Goal: Find specific page/section: Find specific page/section

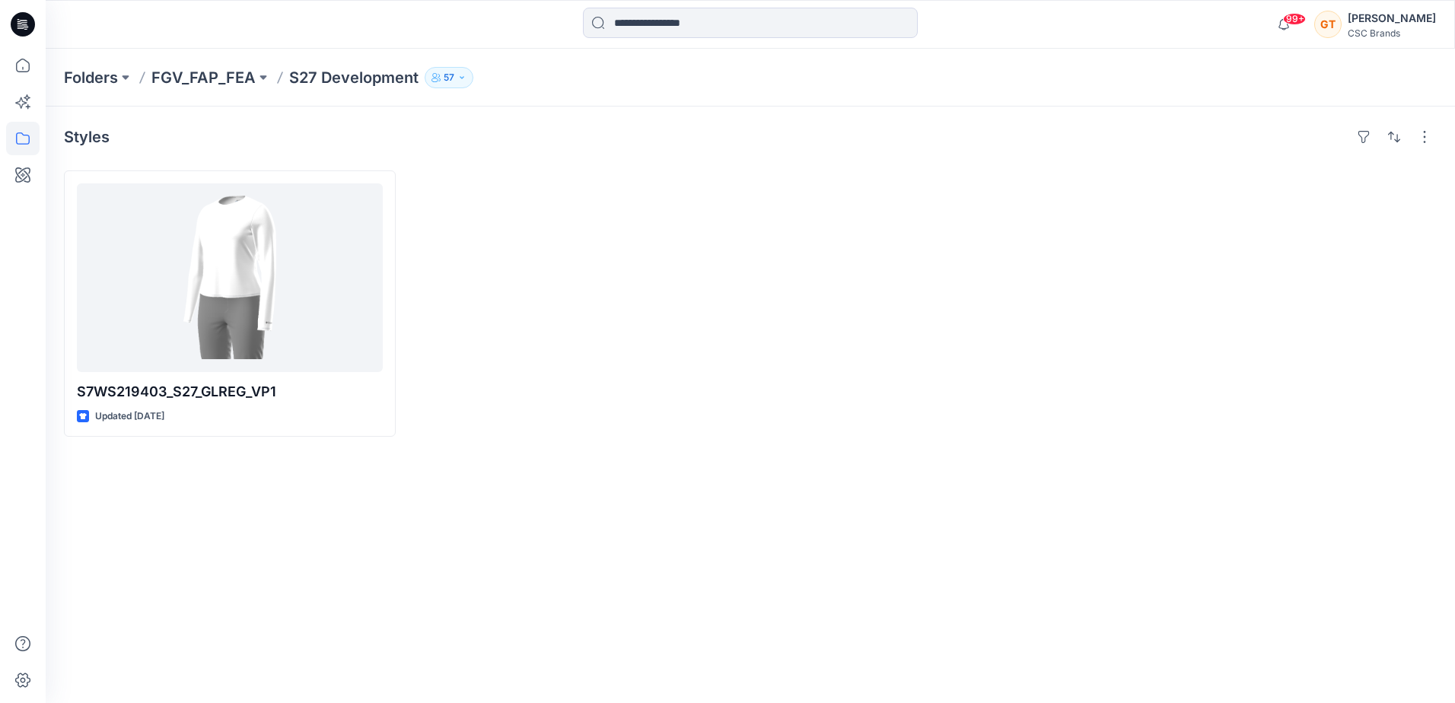
click at [347, 78] on p "S27 Development" at bounding box center [353, 77] width 129 height 21
click at [232, 84] on p "FGV_FAP_FEA" at bounding box center [203, 77] width 104 height 21
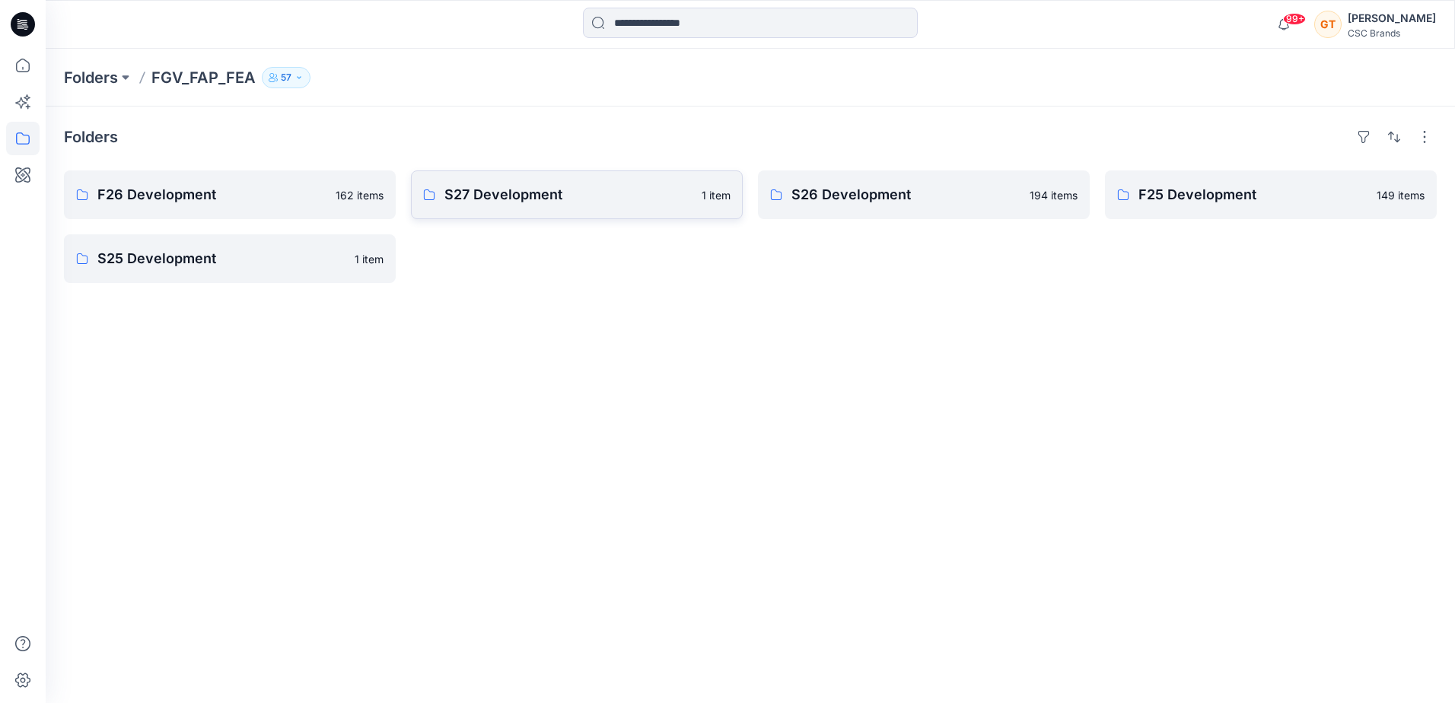
click at [556, 193] on p "S27 Development" at bounding box center [568, 194] width 248 height 21
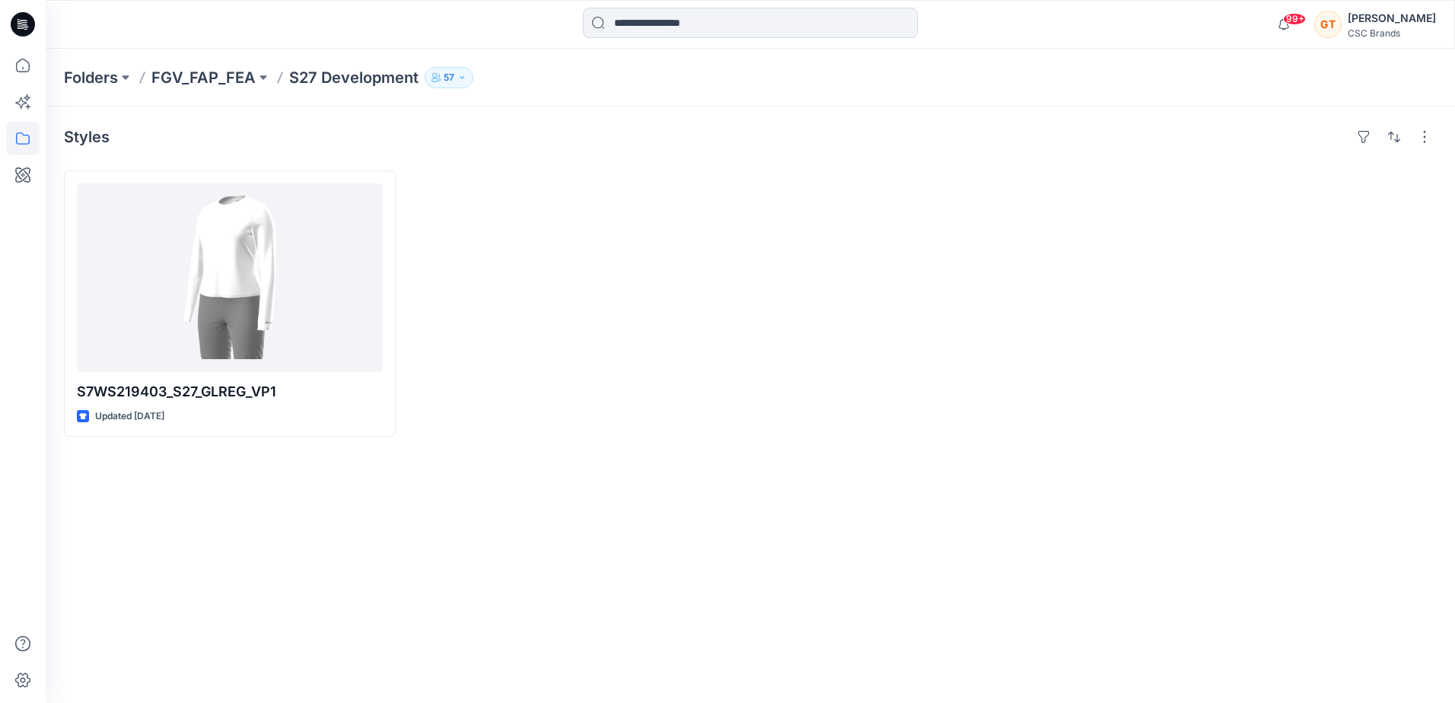
click at [576, 234] on div at bounding box center [577, 303] width 332 height 266
click at [604, 280] on div at bounding box center [577, 303] width 332 height 266
click at [594, 415] on div at bounding box center [577, 303] width 332 height 266
click at [182, 77] on p "FGV_FAP_FEA" at bounding box center [203, 77] width 104 height 21
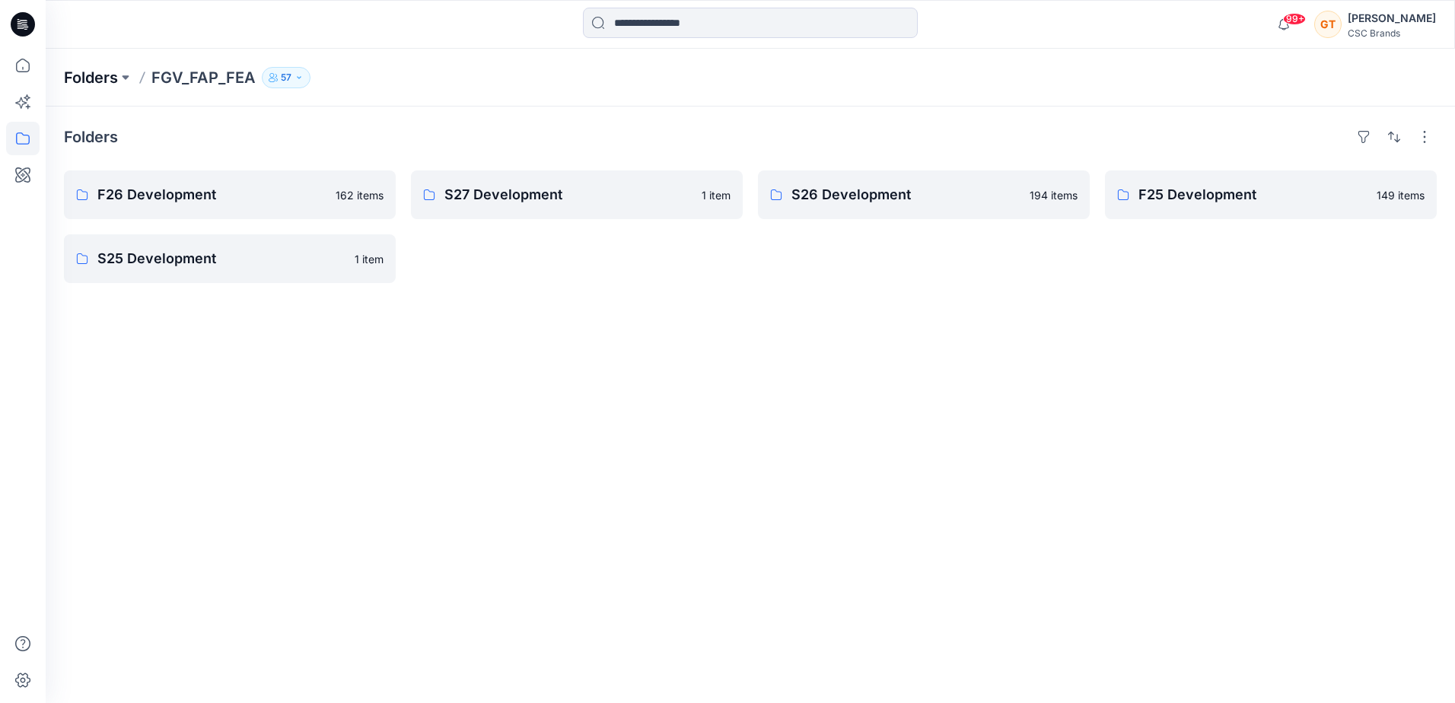
click at [75, 83] on p "Folders" at bounding box center [91, 77] width 54 height 21
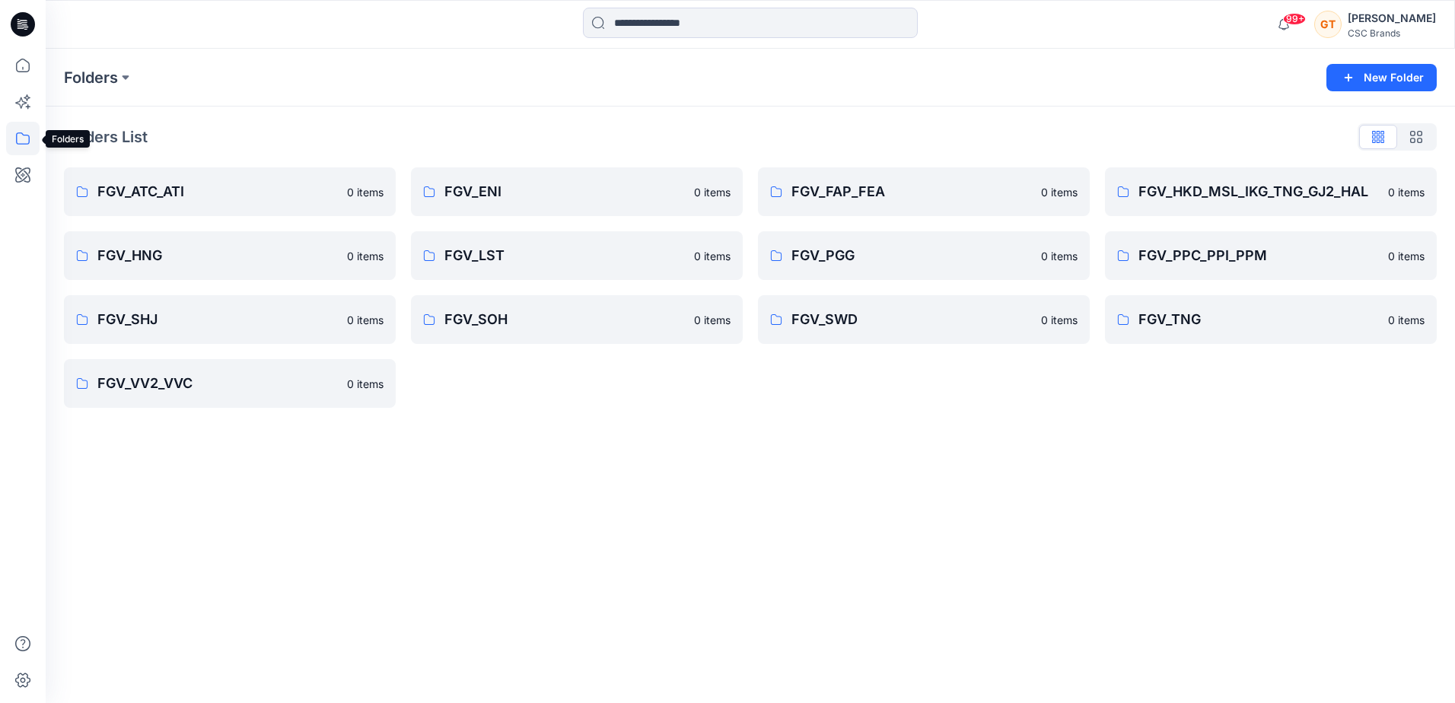
click at [29, 143] on icon at bounding box center [23, 138] width 14 height 12
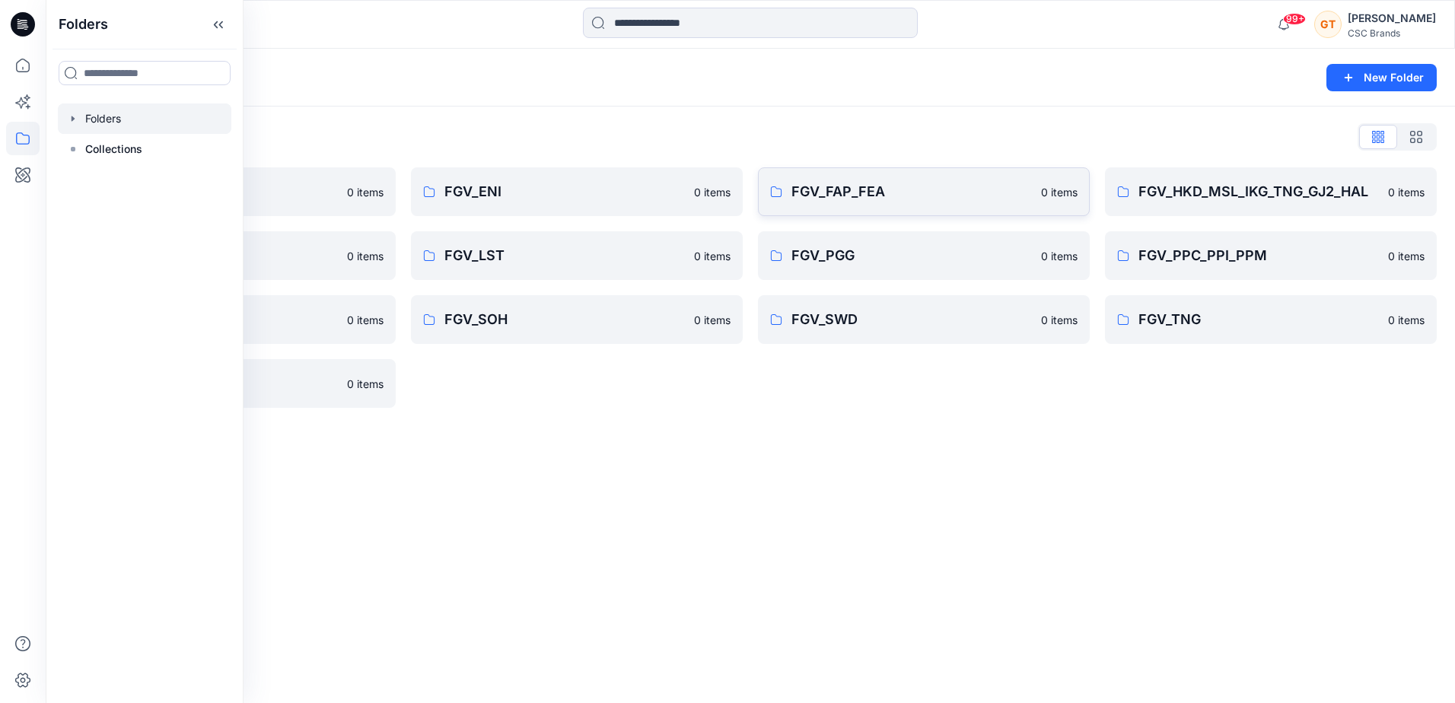
click at [865, 176] on link "FGV_FAP_FEA 0 items" at bounding box center [924, 191] width 332 height 49
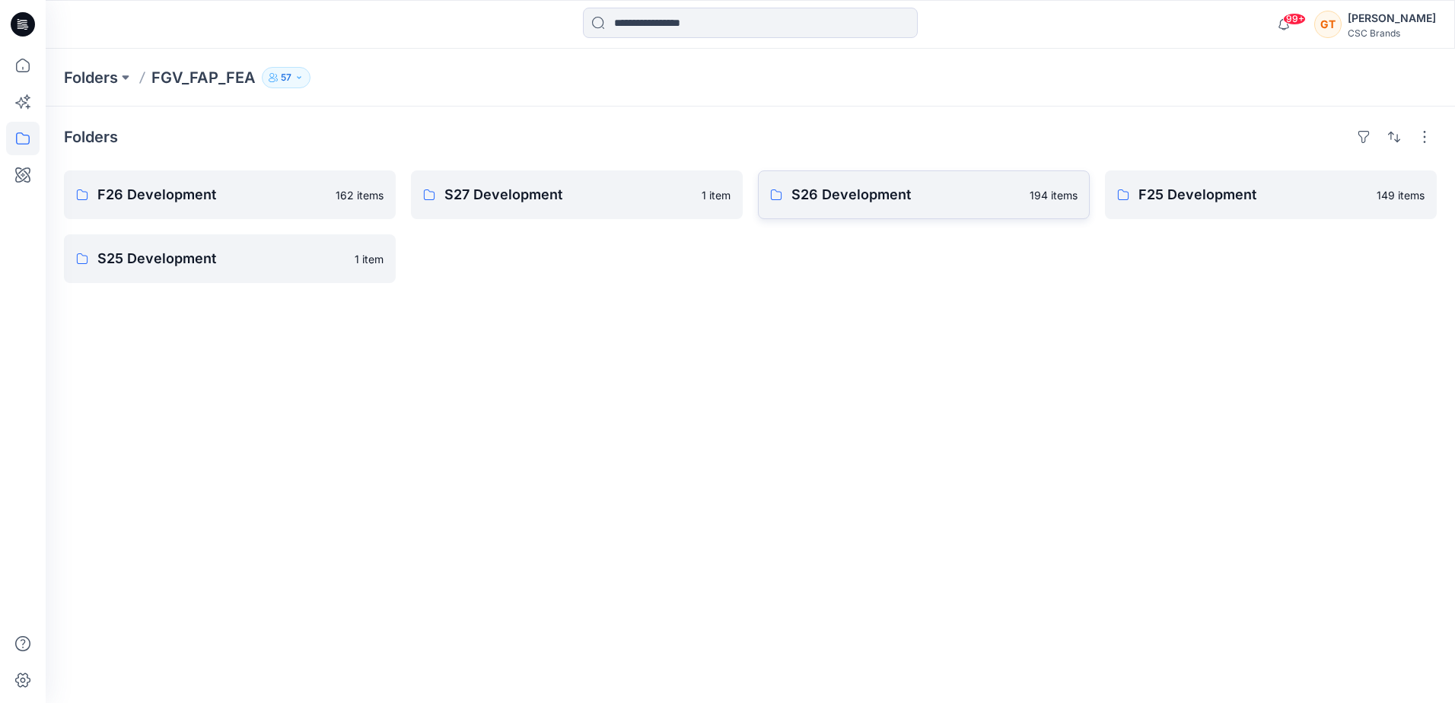
click at [849, 181] on link "S26 Development 194 items" at bounding box center [924, 194] width 332 height 49
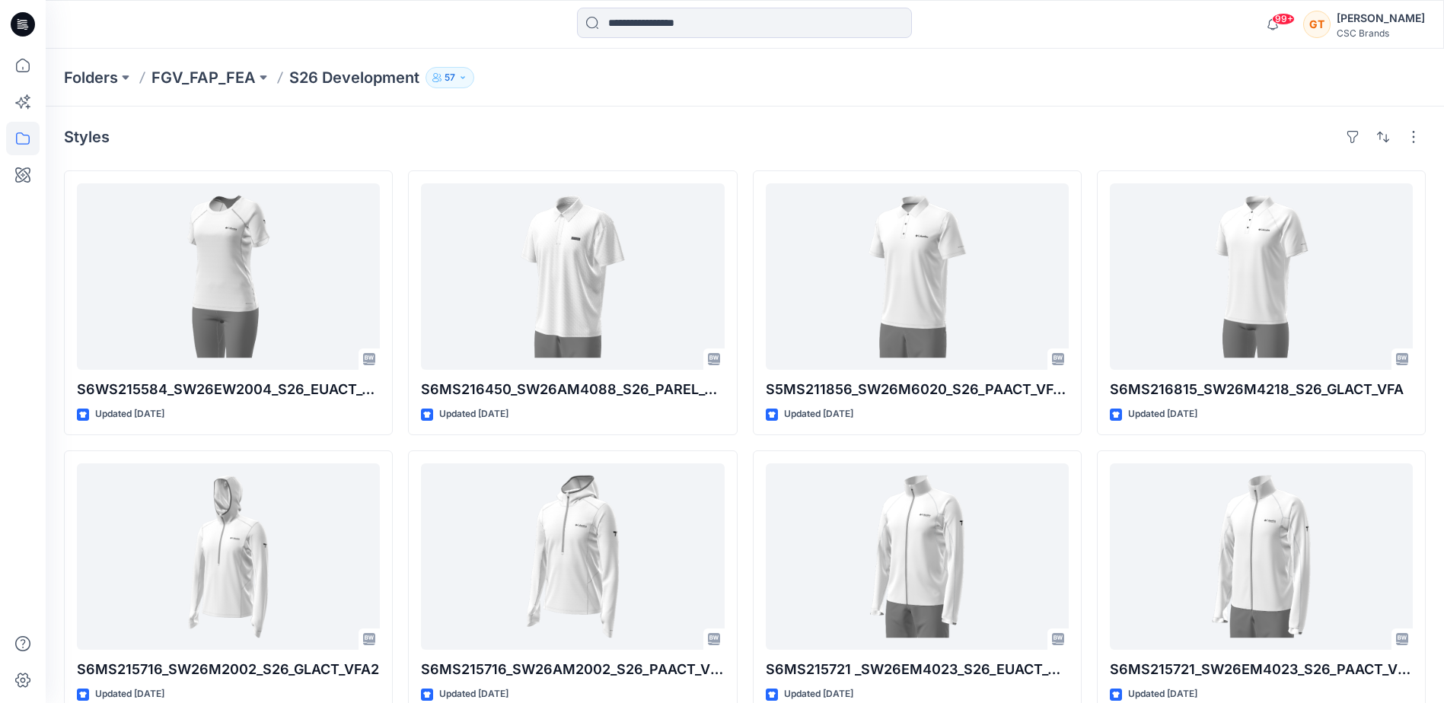
click at [349, 77] on p "S26 Development" at bounding box center [354, 77] width 130 height 21
click at [199, 74] on p "FGV_FAP_FEA" at bounding box center [203, 77] width 104 height 21
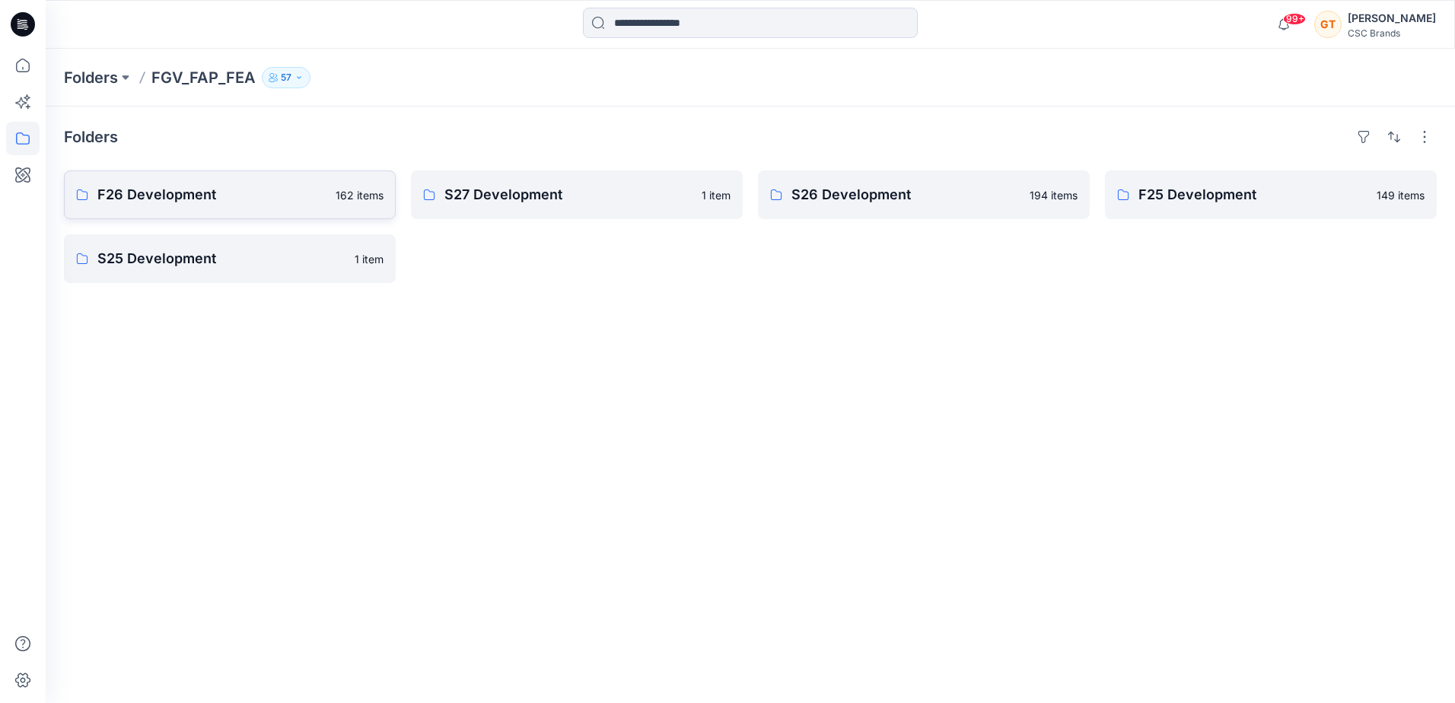
click at [187, 194] on p "F26 Development" at bounding box center [211, 194] width 229 height 21
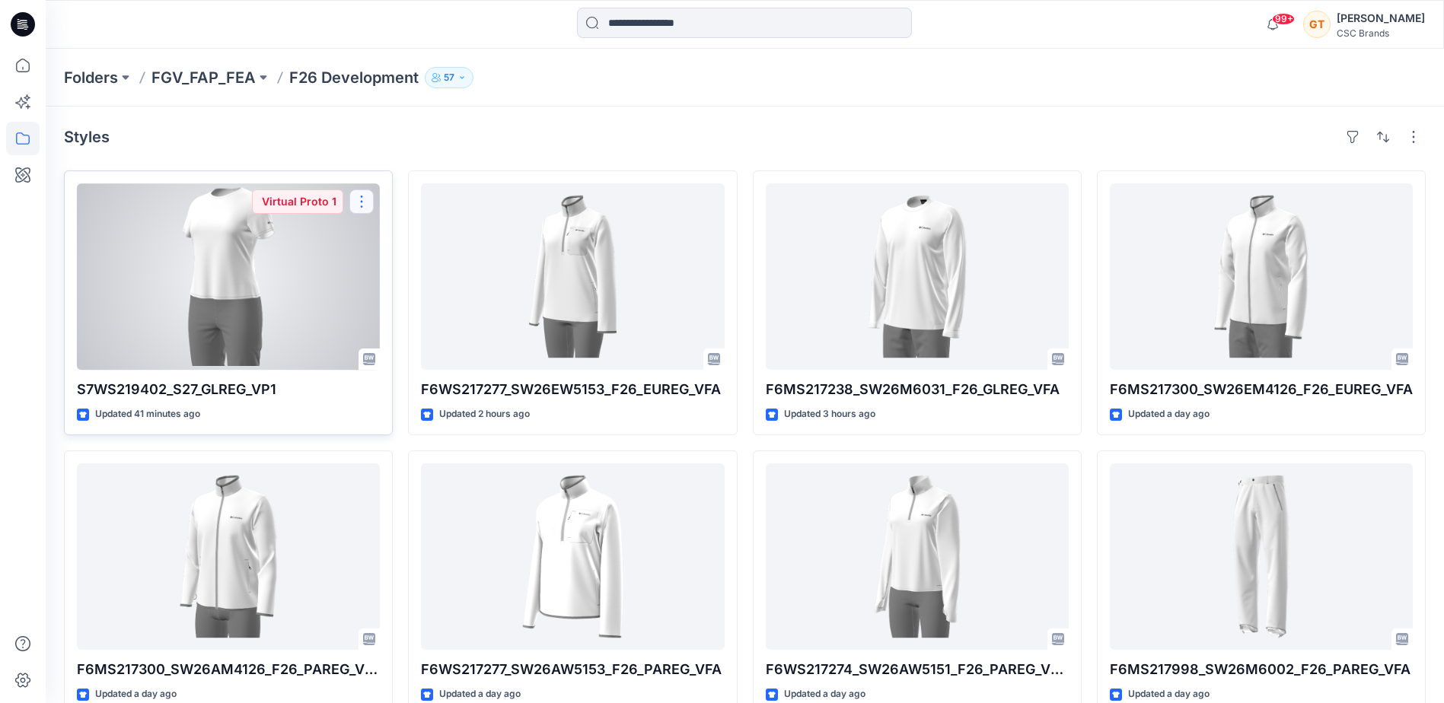
click at [364, 197] on button "button" at bounding box center [361, 202] width 24 height 24
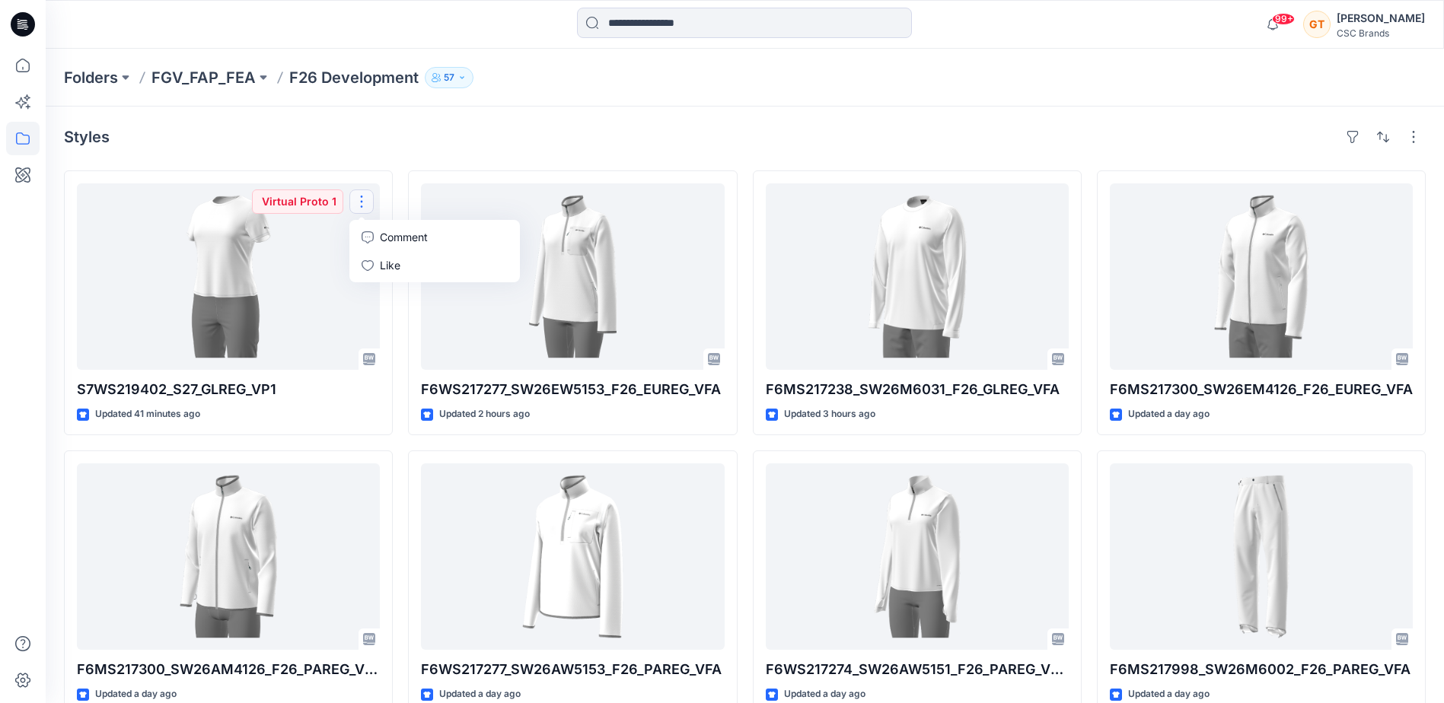
click at [470, 131] on div "Styles" at bounding box center [745, 137] width 1362 height 24
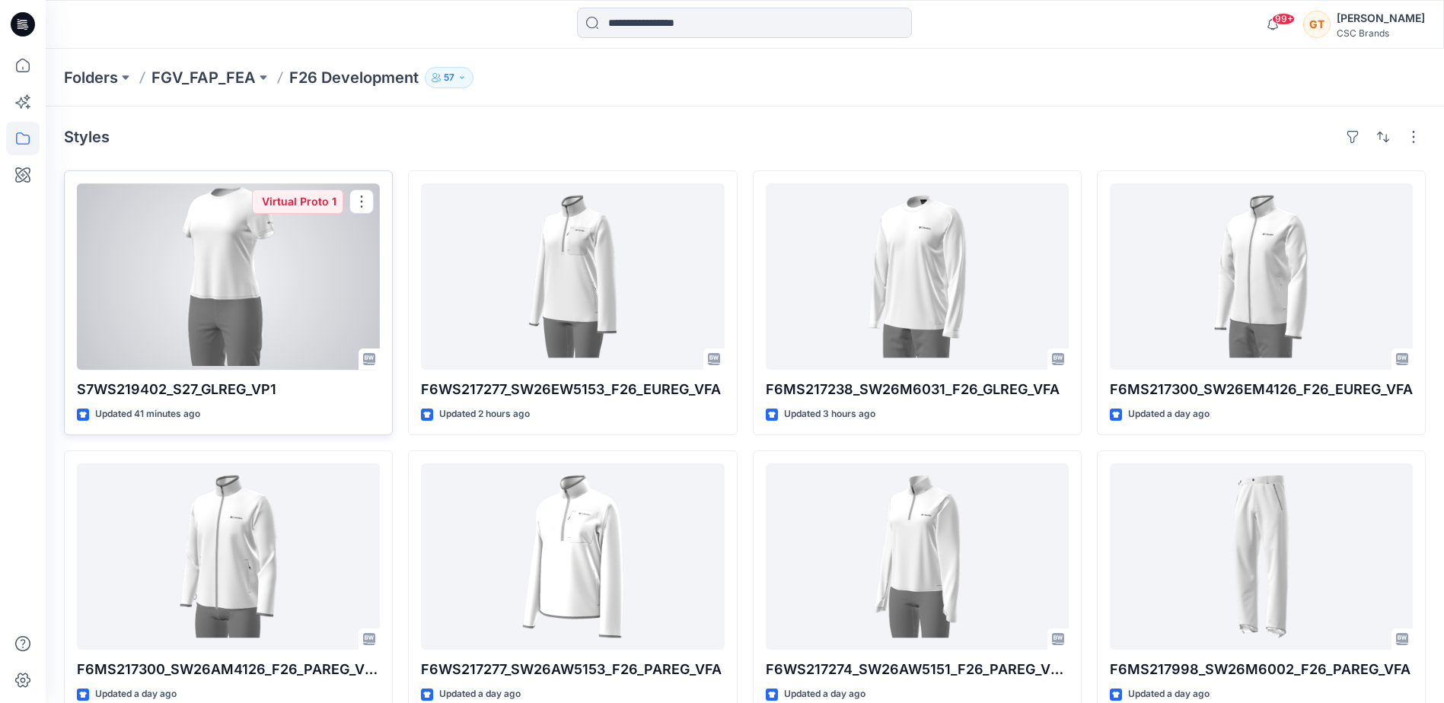
click at [280, 323] on div at bounding box center [228, 276] width 303 height 186
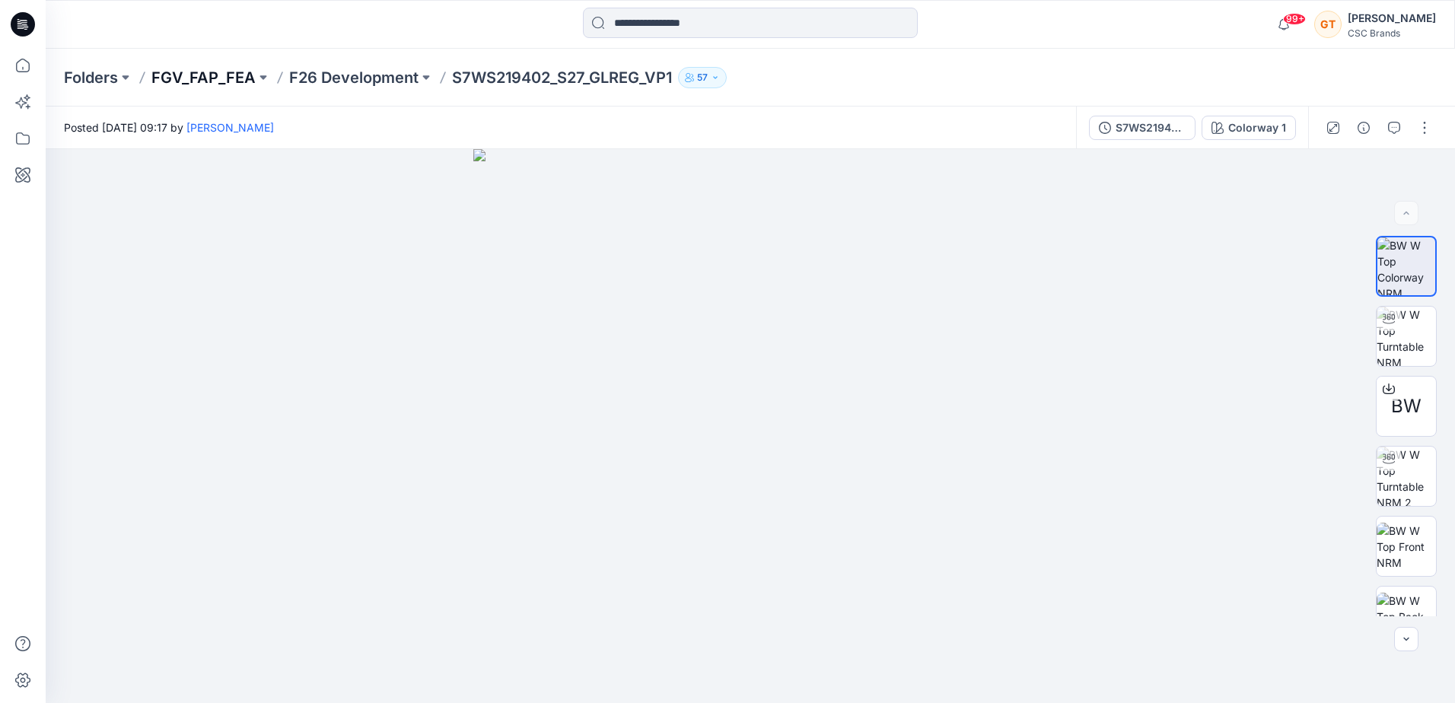
click at [209, 81] on p "FGV_FAP_FEA" at bounding box center [203, 77] width 104 height 21
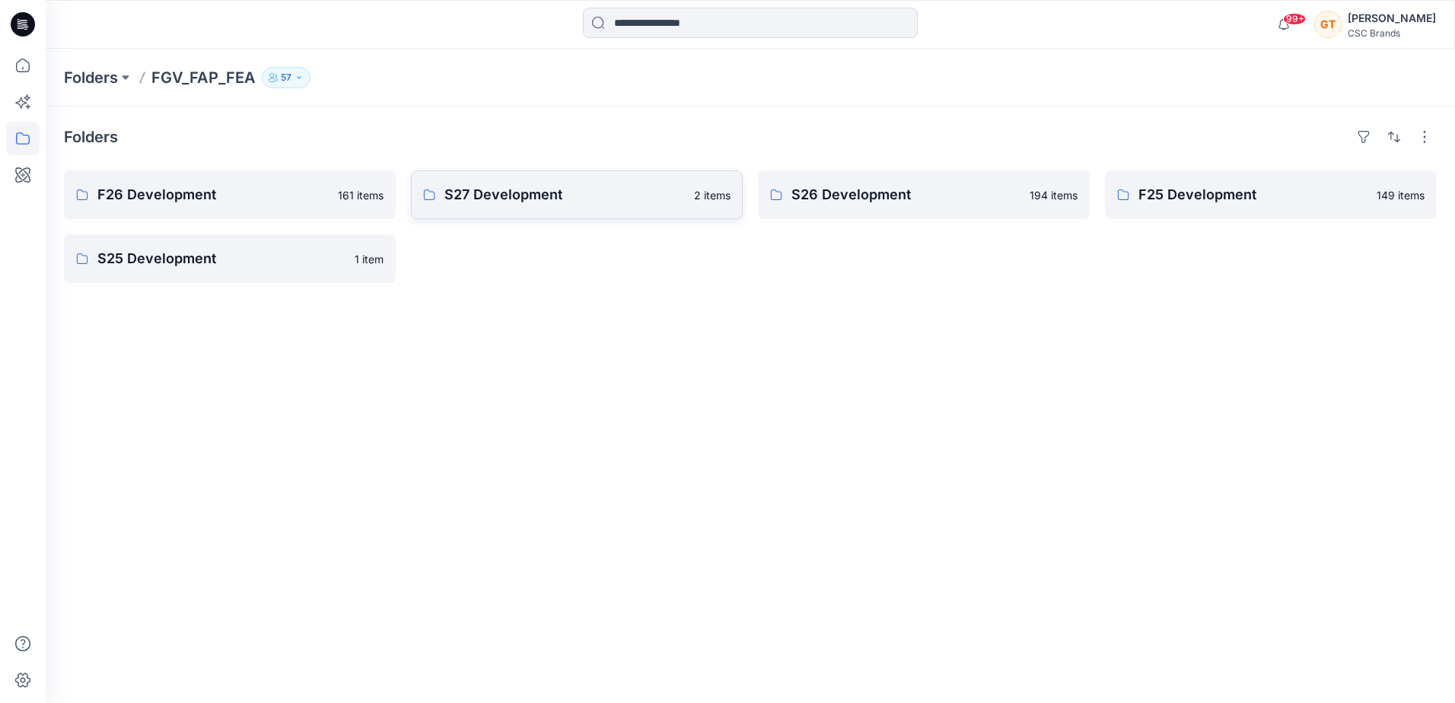
click at [511, 207] on link "S27 Development 2 items" at bounding box center [577, 194] width 332 height 49
